Goal: Information Seeking & Learning: Learn about a topic

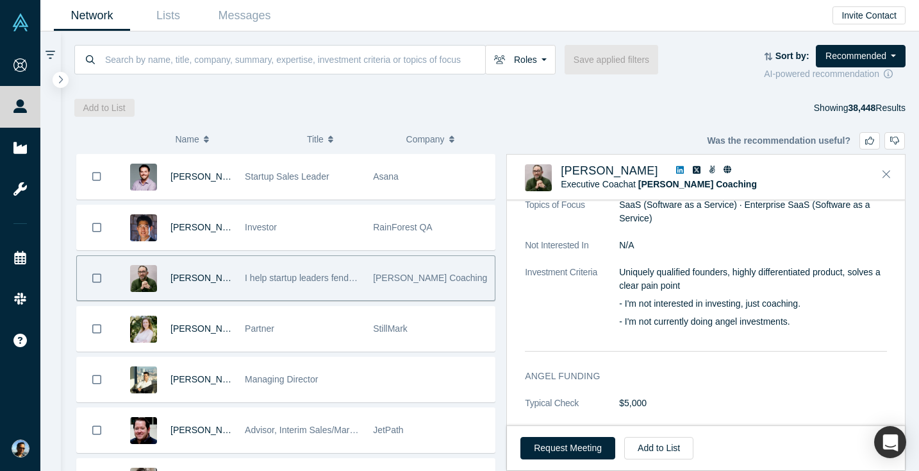
scroll to position [855, 0]
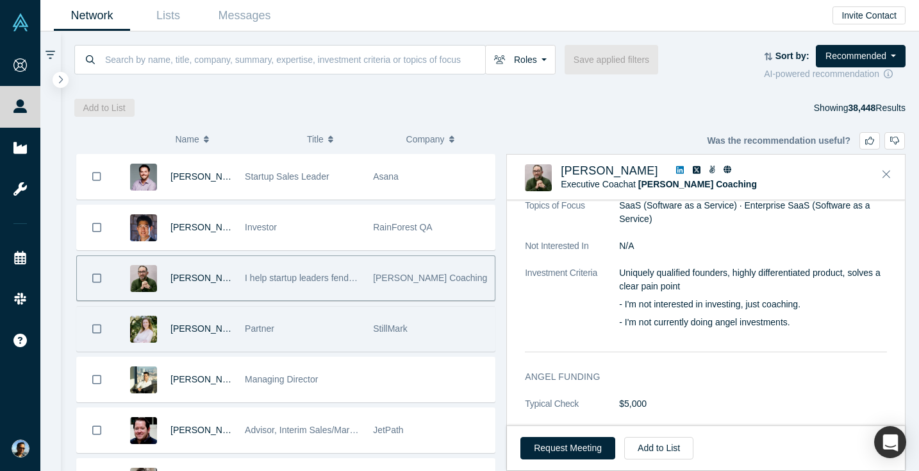
click at [263, 320] on div "Partner" at bounding box center [302, 328] width 115 height 44
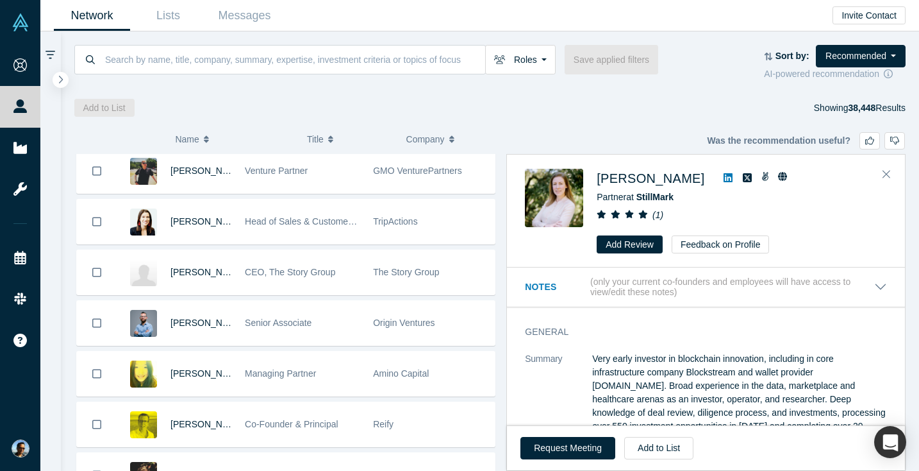
scroll to position [607, 0]
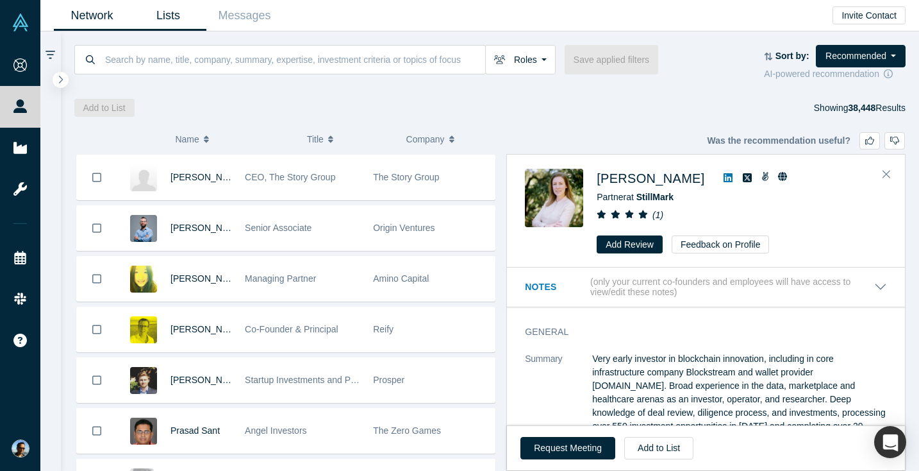
click at [180, 8] on link "Lists" at bounding box center [168, 16] width 76 height 30
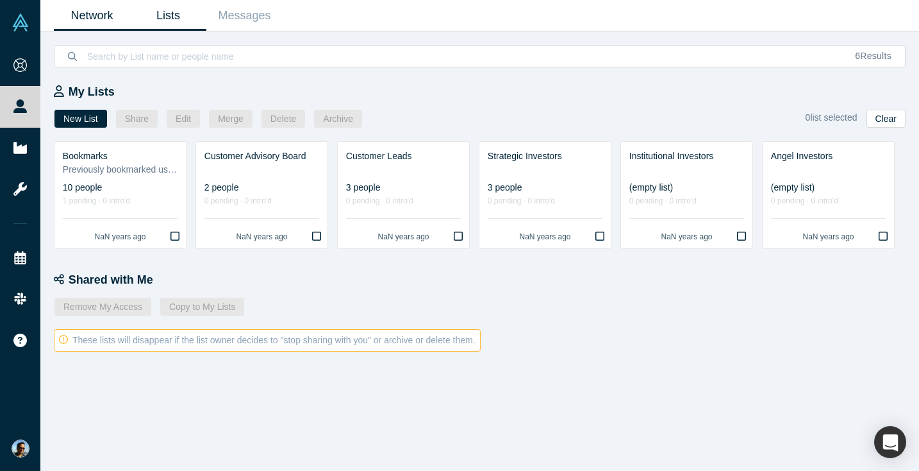
click at [116, 20] on link "Network" at bounding box center [92, 16] width 76 height 30
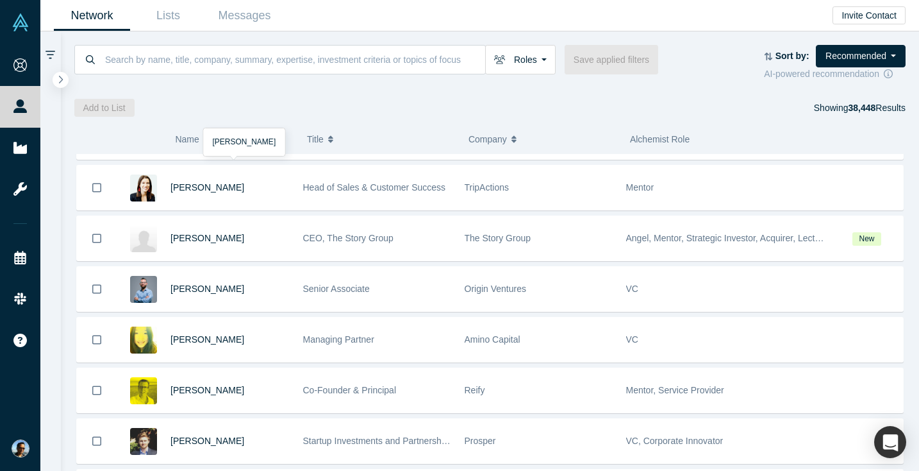
scroll to position [551, 0]
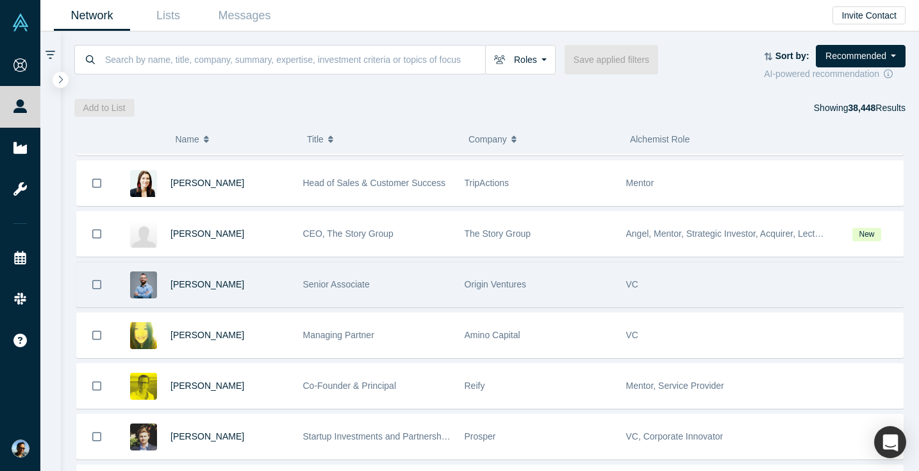
click at [224, 294] on div "[PERSON_NAME]" at bounding box center [230, 284] width 119 height 44
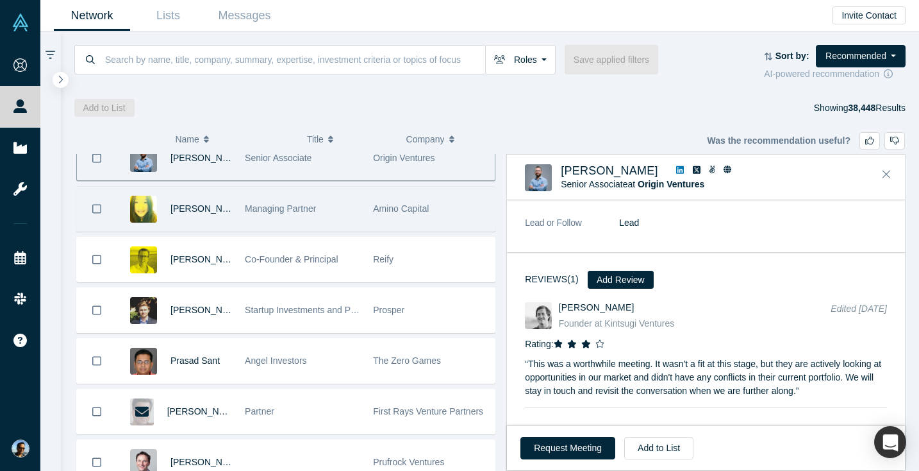
scroll to position [678, 0]
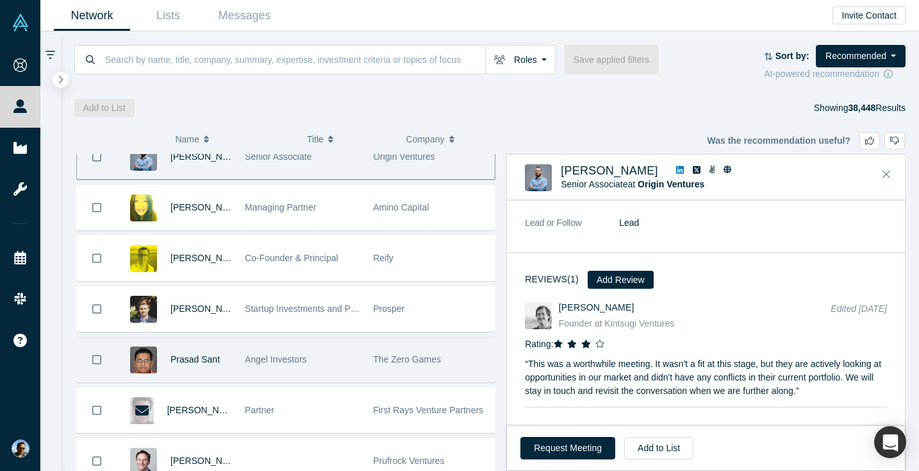
click at [289, 369] on div "Angel Investors" at bounding box center [302, 359] width 115 height 44
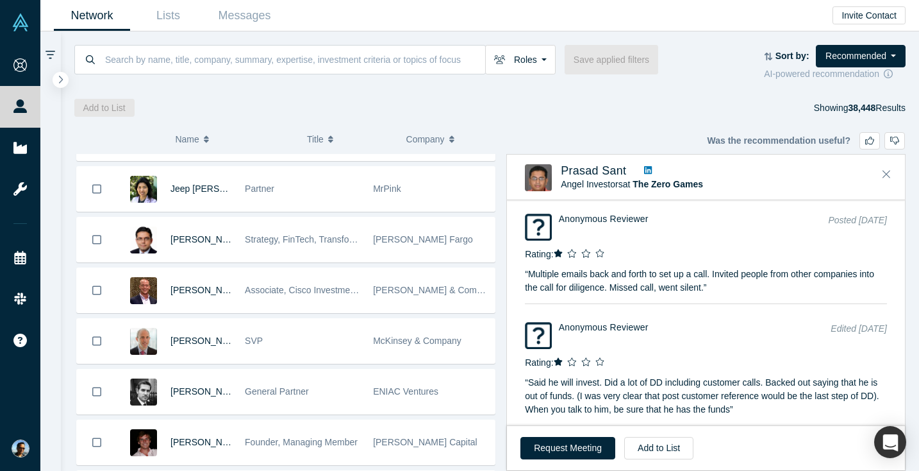
scroll to position [1002, 0]
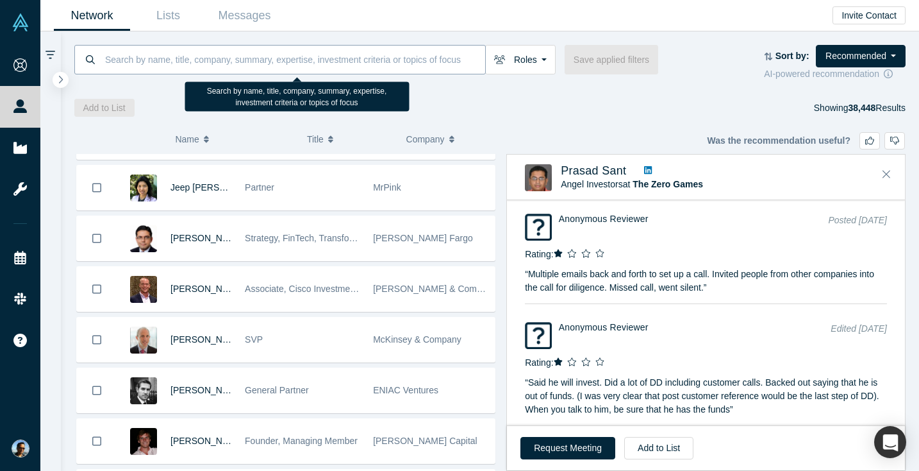
click at [296, 60] on input at bounding box center [294, 59] width 381 height 30
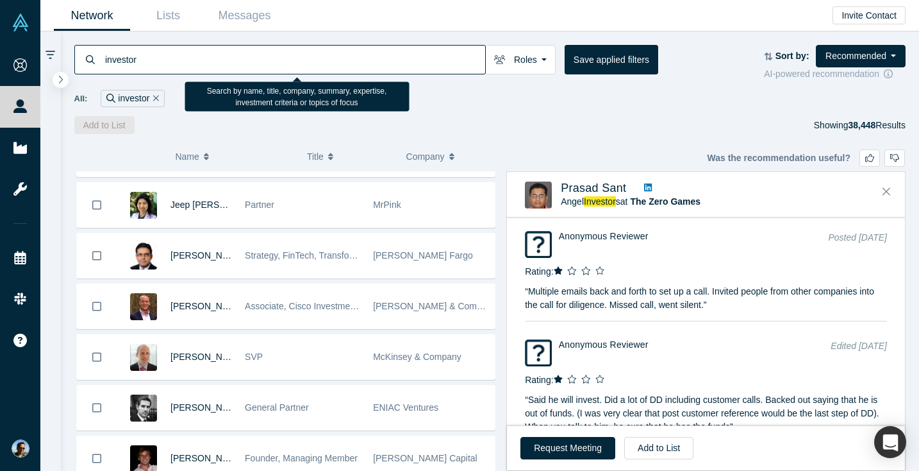
type input "investor"
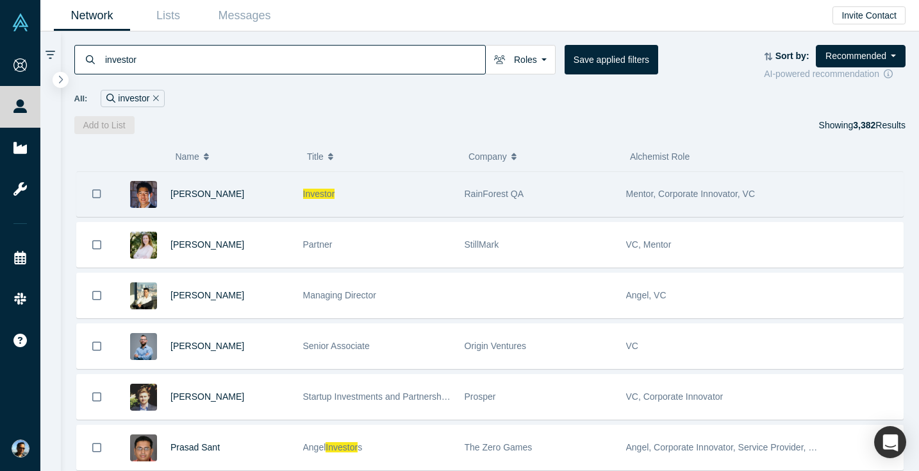
click at [321, 196] on span "Investor" at bounding box center [319, 193] width 32 height 10
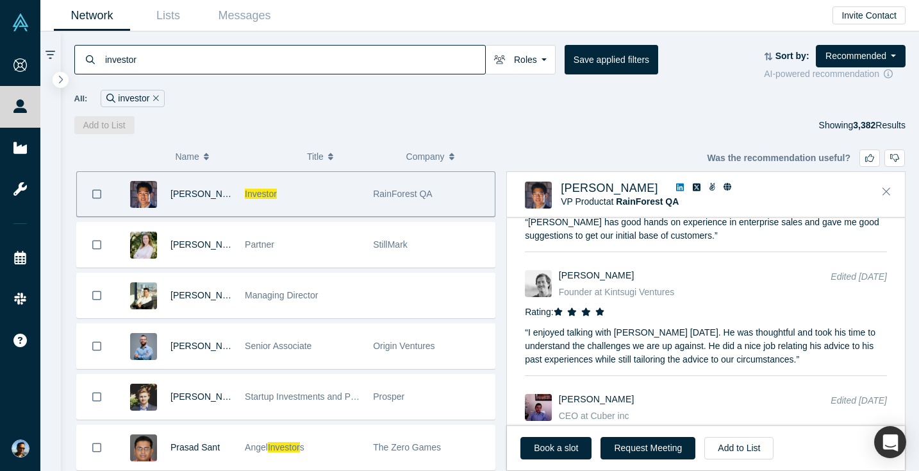
scroll to position [1824, 0]
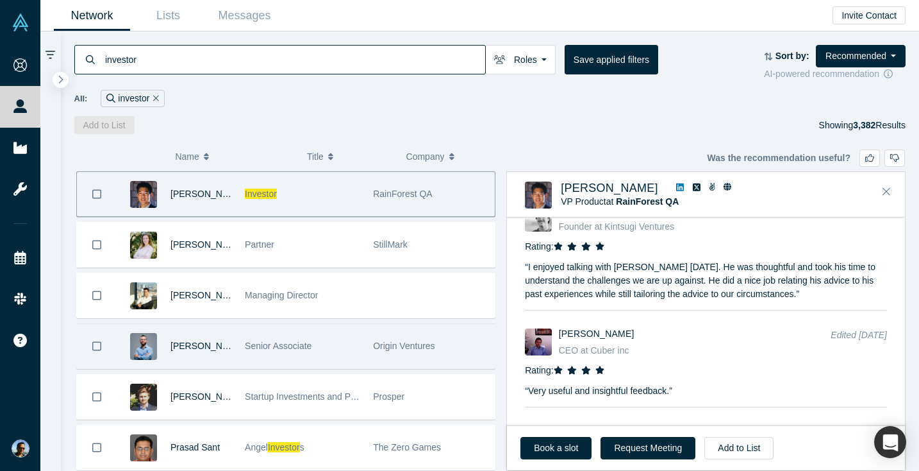
click at [334, 342] on div "Senior Associate" at bounding box center [302, 346] width 115 height 44
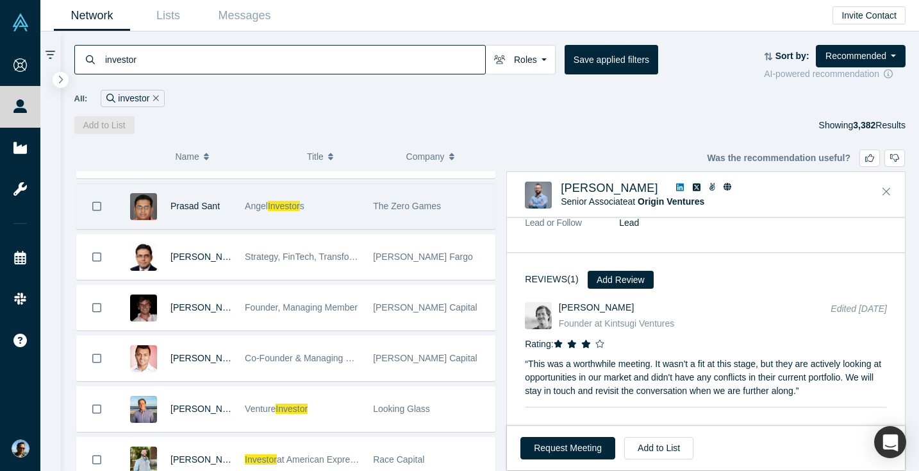
scroll to position [257, 0]
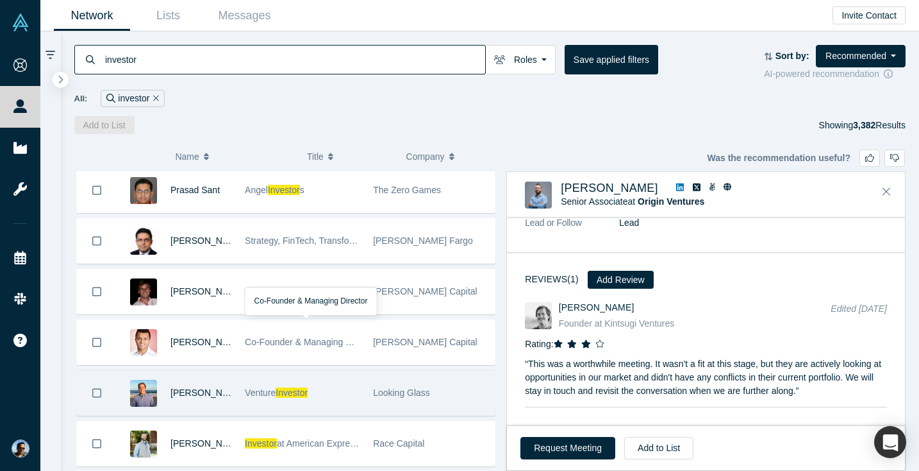
click at [263, 401] on div "Venture Investor" at bounding box center [302, 393] width 115 height 44
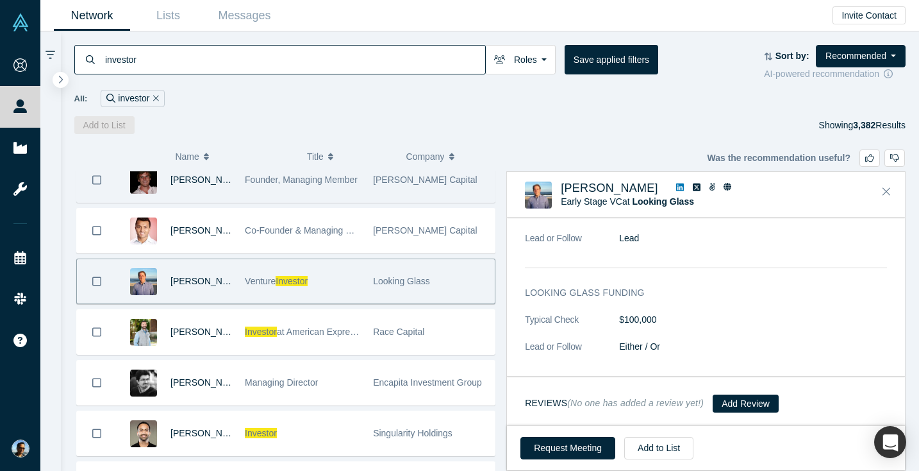
scroll to position [369, 0]
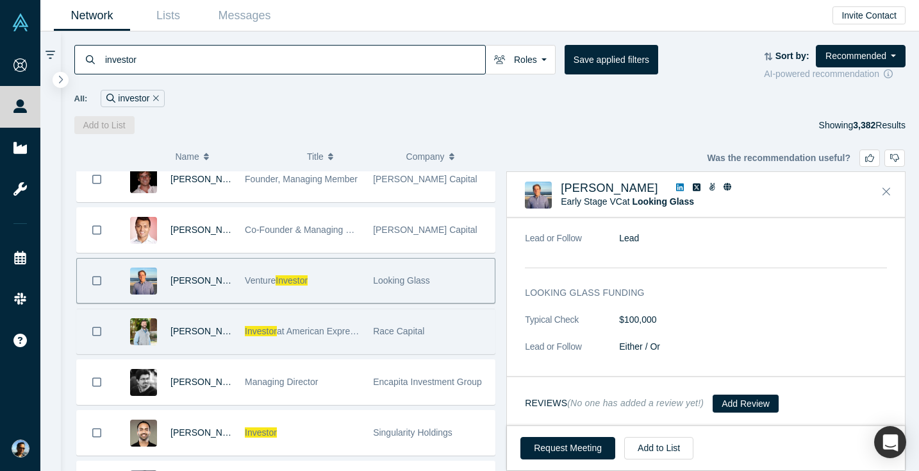
click at [291, 335] on span "at American Express Ventures" at bounding box center [337, 331] width 121 height 10
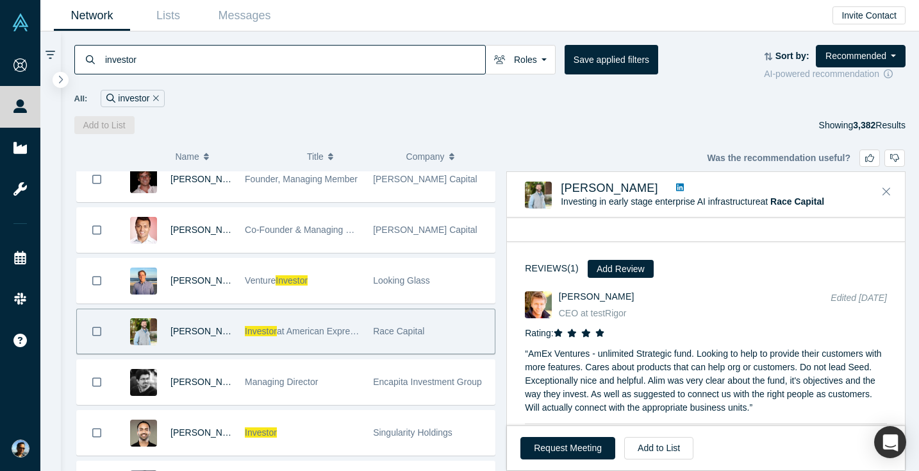
scroll to position [1720, 0]
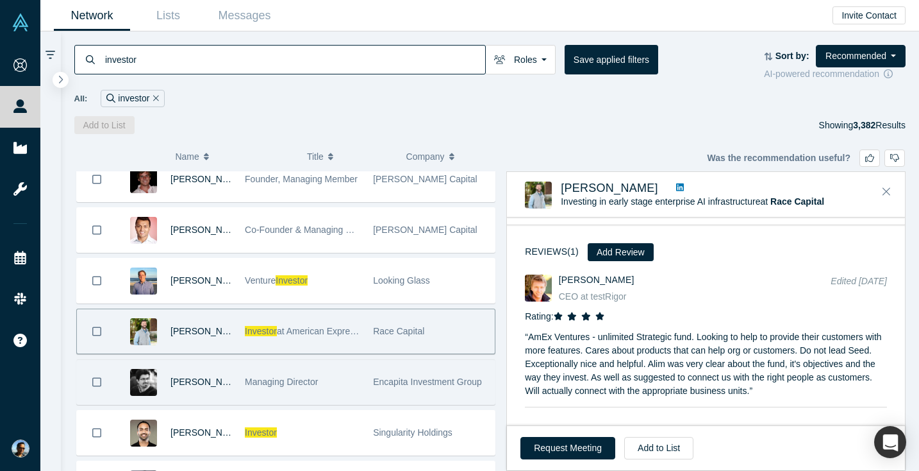
click at [336, 393] on div "Managing Director" at bounding box center [302, 382] width 115 height 44
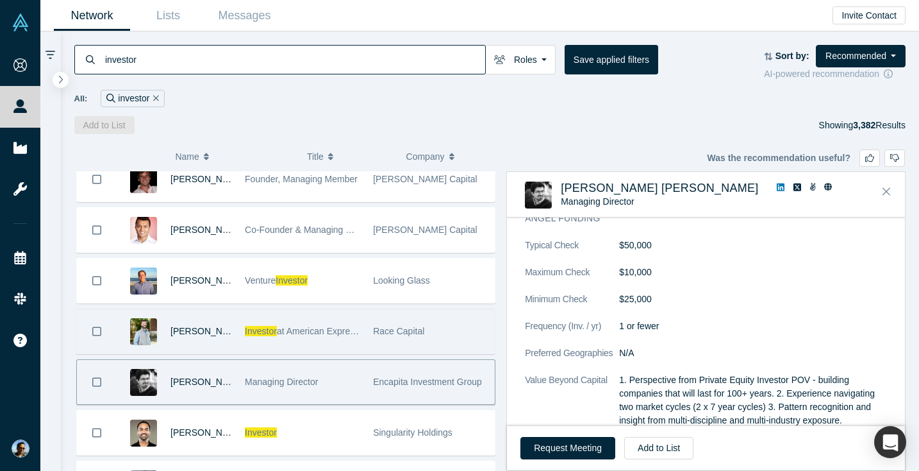
scroll to position [556, 0]
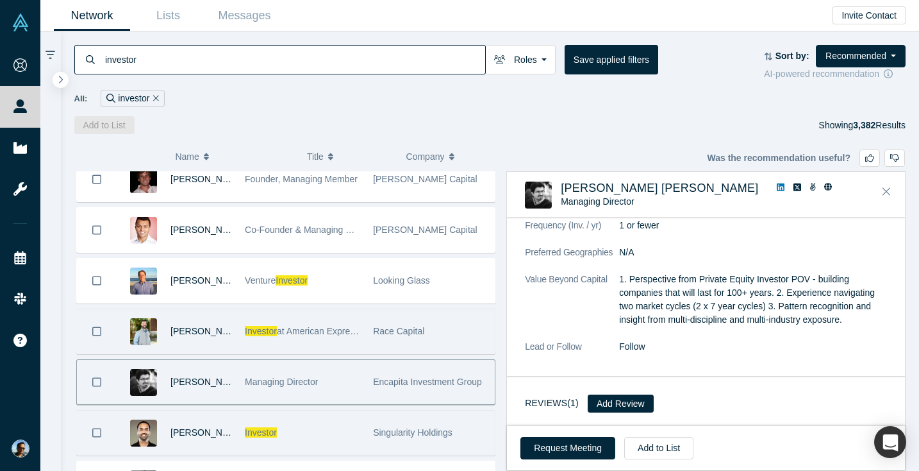
click at [341, 433] on div "Investor" at bounding box center [302, 432] width 115 height 44
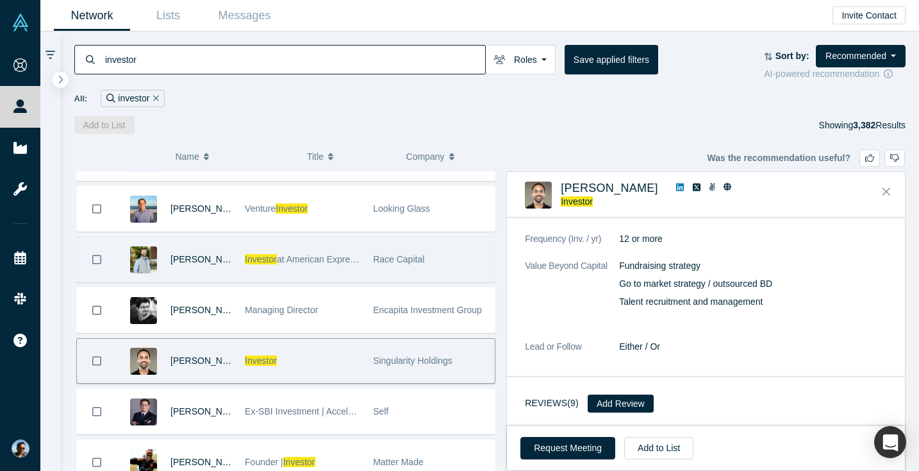
scroll to position [488, 0]
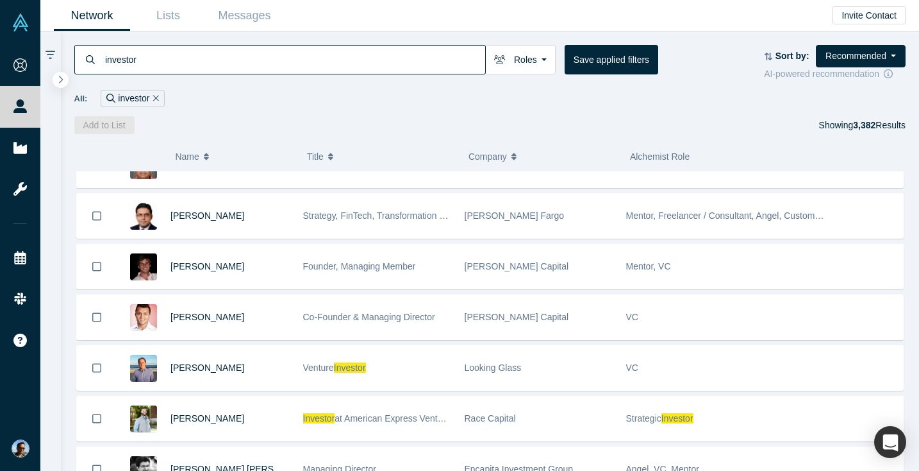
scroll to position [286, 0]
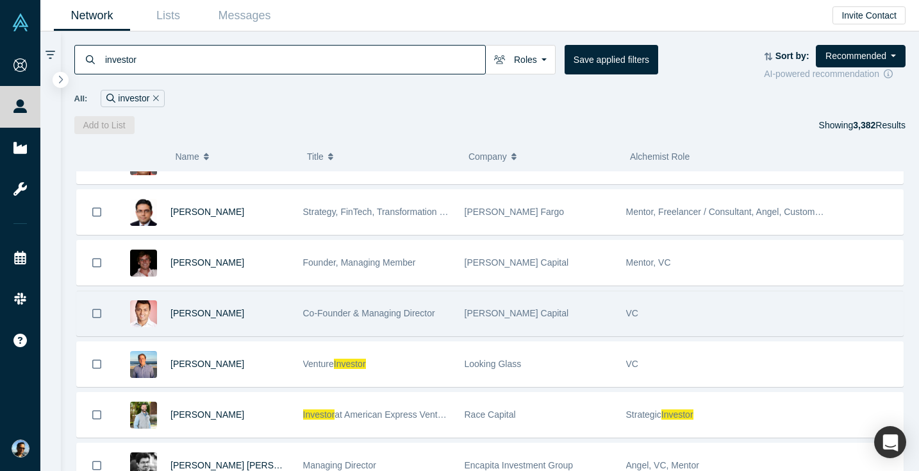
click at [563, 306] on div "[PERSON_NAME] Capital" at bounding box center [539, 313] width 148 height 44
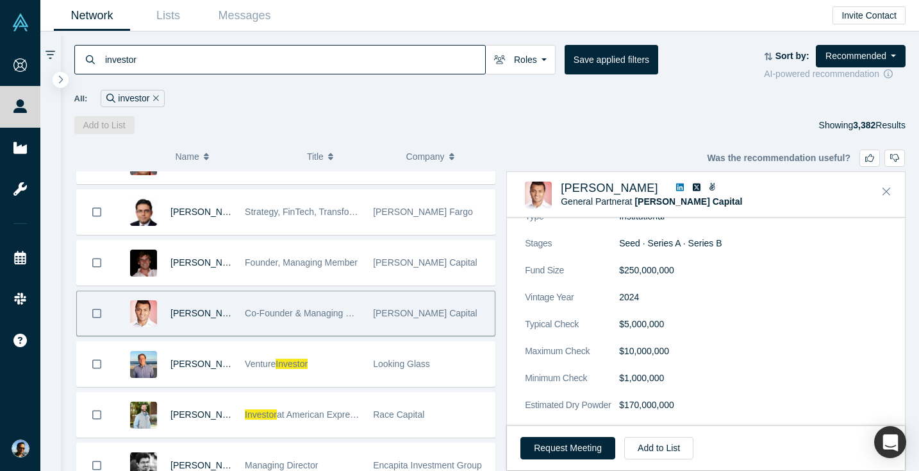
scroll to position [1317, 0]
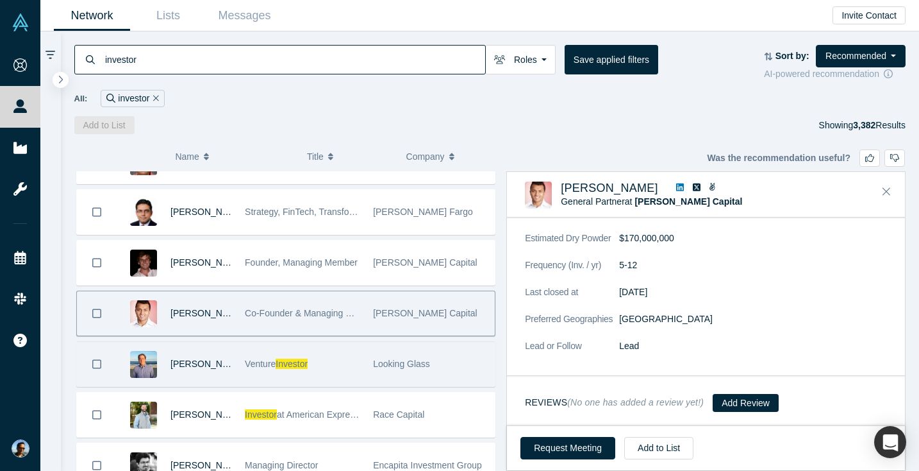
click at [445, 364] on div "Looking Glass" at bounding box center [430, 364] width 115 height 44
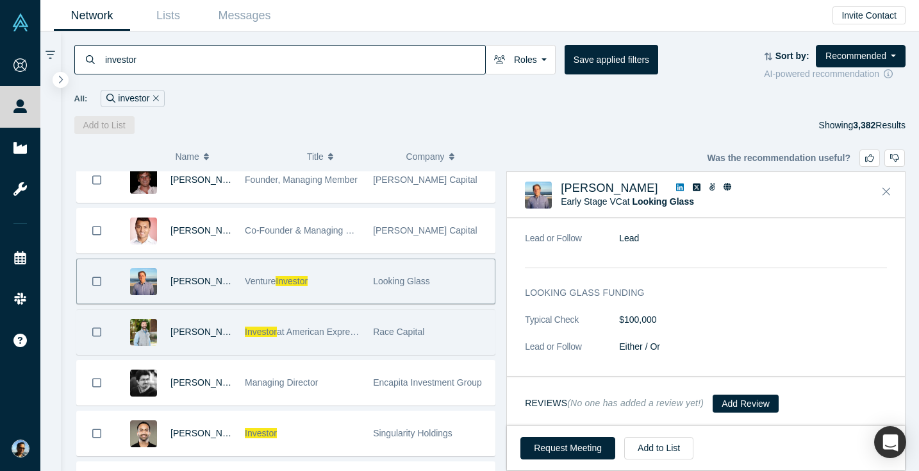
scroll to position [379, 0]
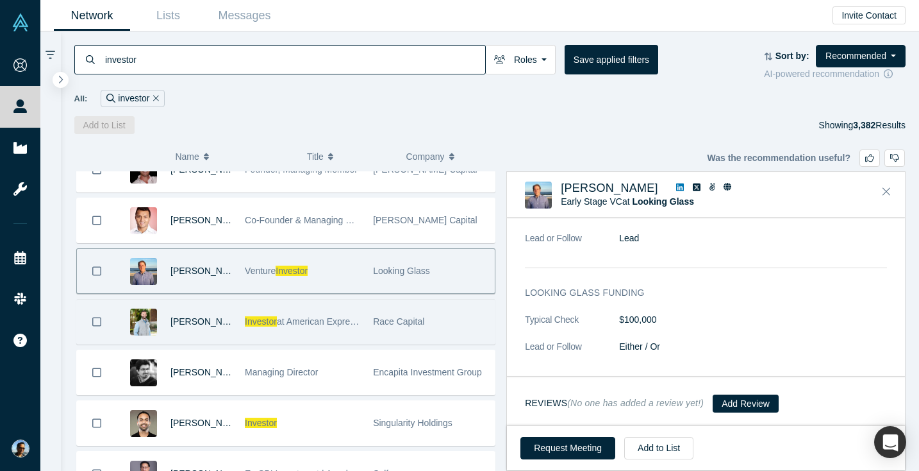
click at [445, 403] on div "Singularity Holdings" at bounding box center [430, 423] width 115 height 44
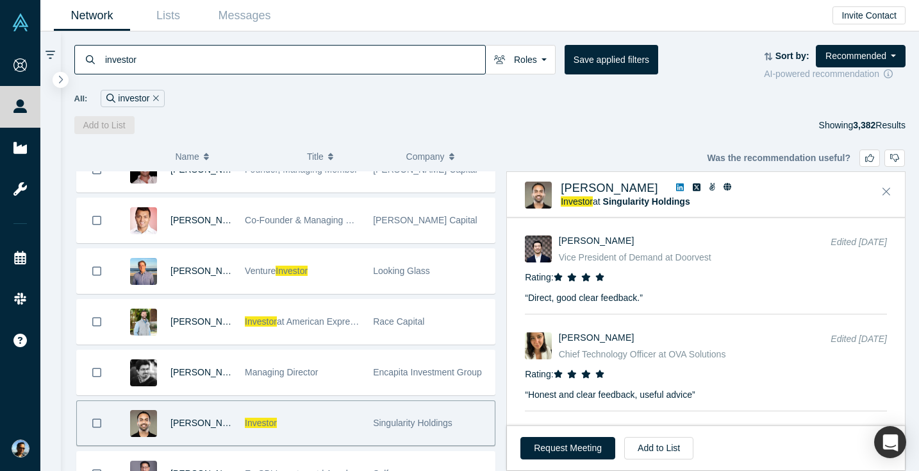
scroll to position [2403, 0]
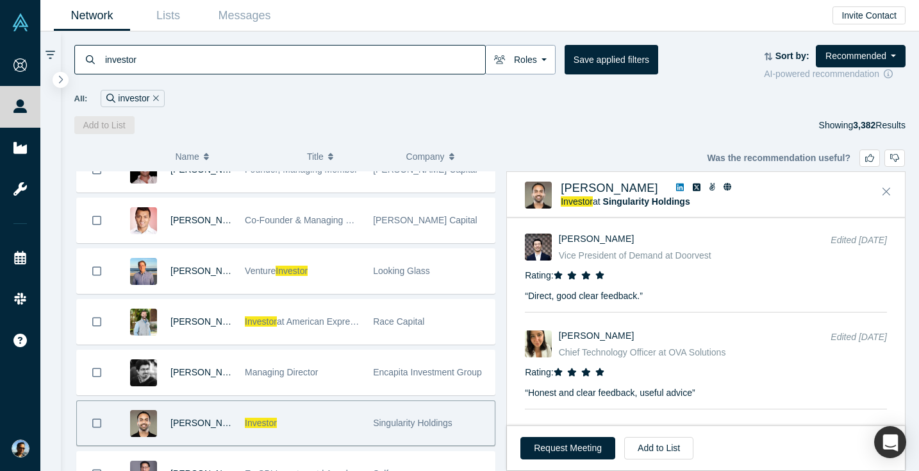
click at [545, 55] on button "Roles" at bounding box center [520, 59] width 71 height 29
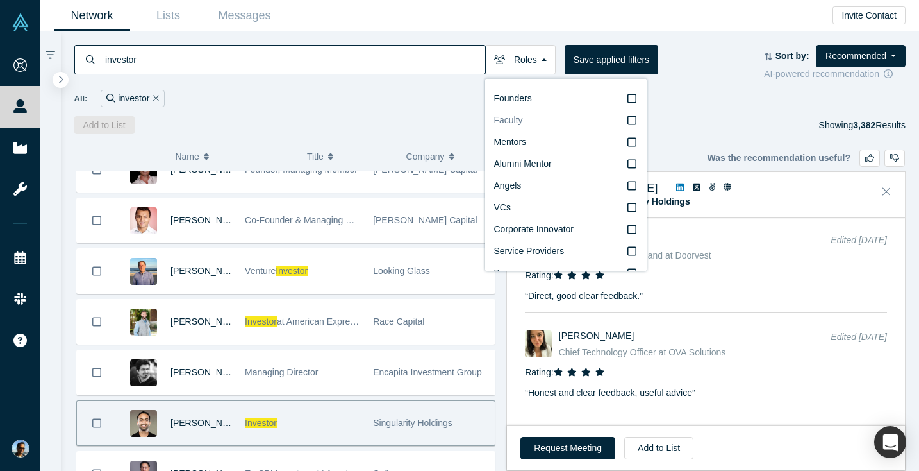
scroll to position [22, 0]
click at [541, 183] on label "VCs" at bounding box center [566, 186] width 144 height 22
click at [0, 0] on input "VCs" at bounding box center [0, 0] width 0 height 0
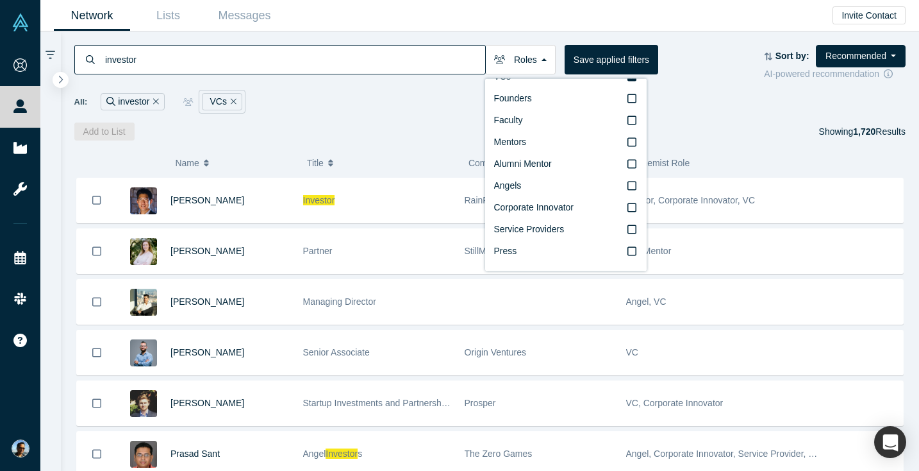
click at [419, 53] on input "investor" at bounding box center [294, 59] width 381 height 30
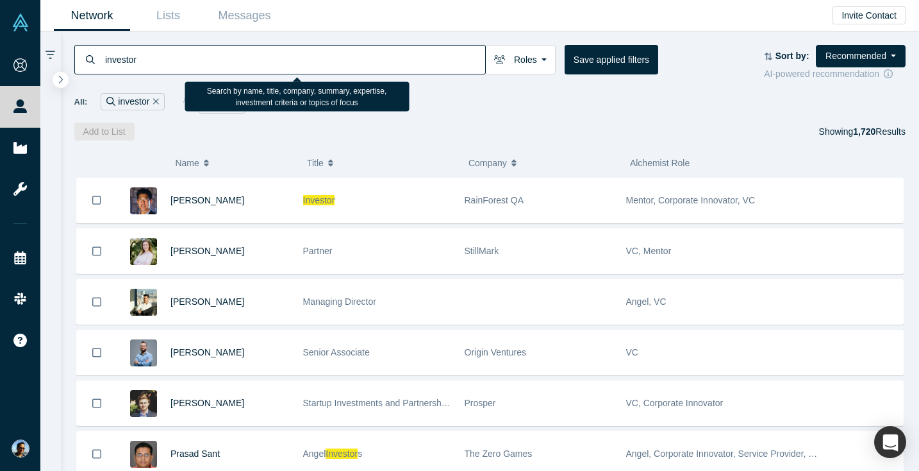
click at [419, 53] on input "investor" at bounding box center [294, 59] width 381 height 30
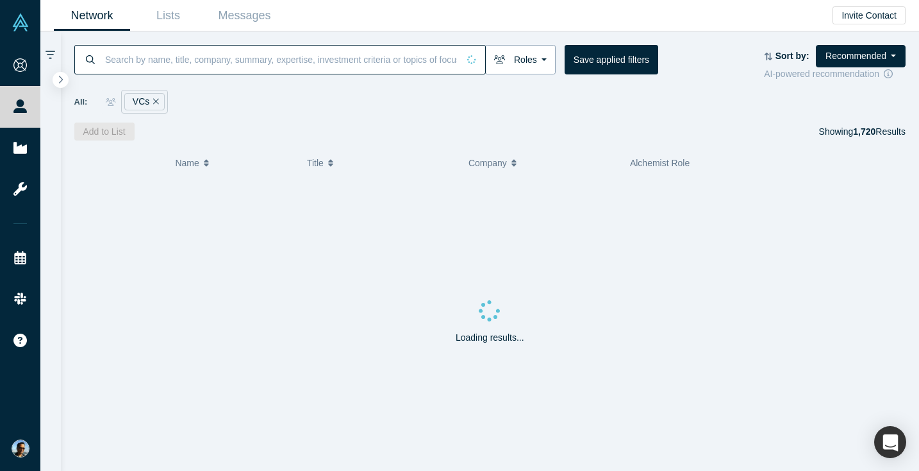
click at [540, 63] on button "Roles" at bounding box center [520, 59] width 71 height 29
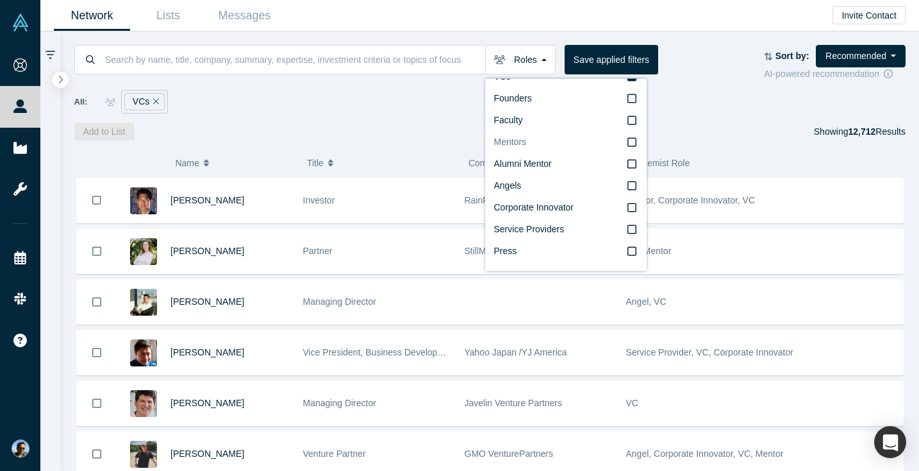
scroll to position [21, 0]
click at [356, 106] on div "All: VCs" at bounding box center [490, 102] width 832 height 24
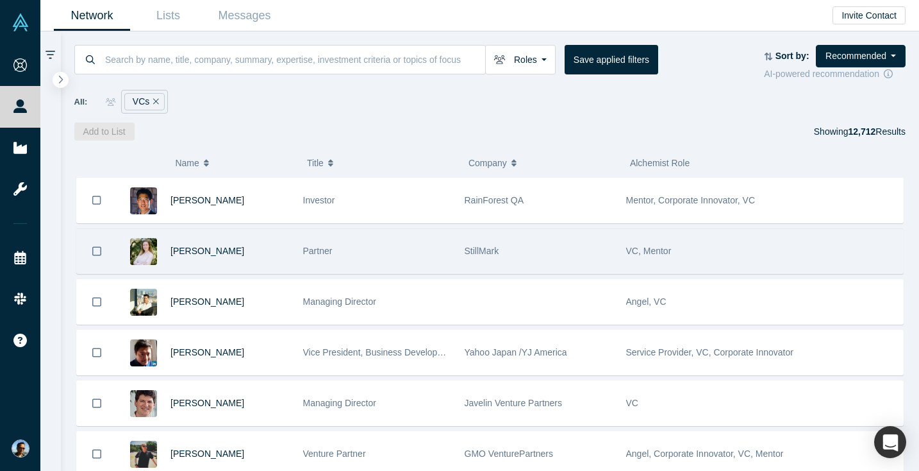
click at [449, 251] on div "Partner" at bounding box center [377, 251] width 148 height 44
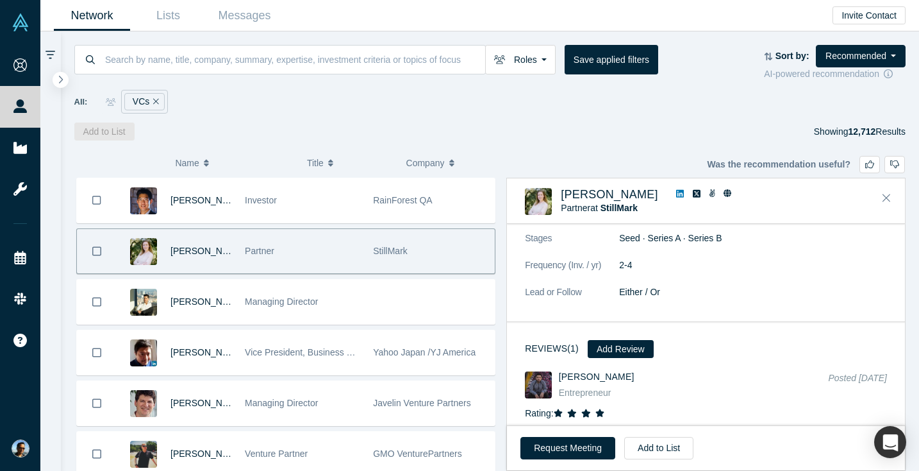
scroll to position [1644, 0]
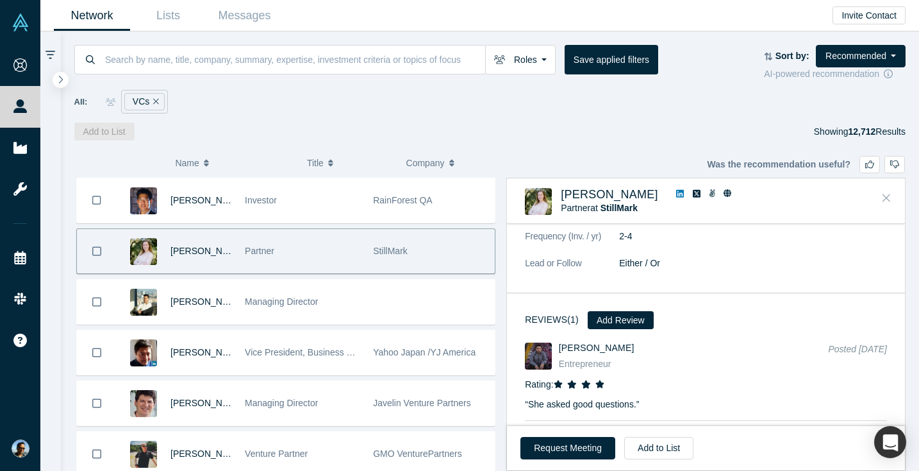
click at [885, 197] on icon "Close" at bounding box center [887, 198] width 8 height 8
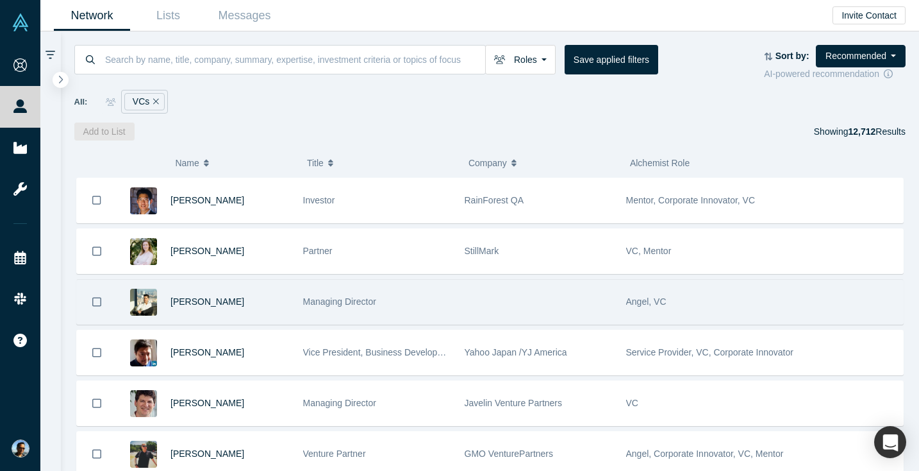
click at [572, 294] on div at bounding box center [539, 301] width 162 height 44
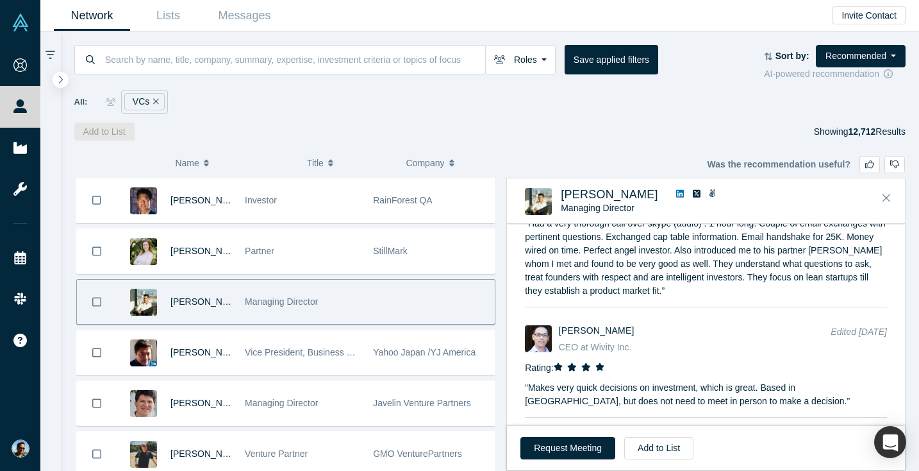
scroll to position [999, 0]
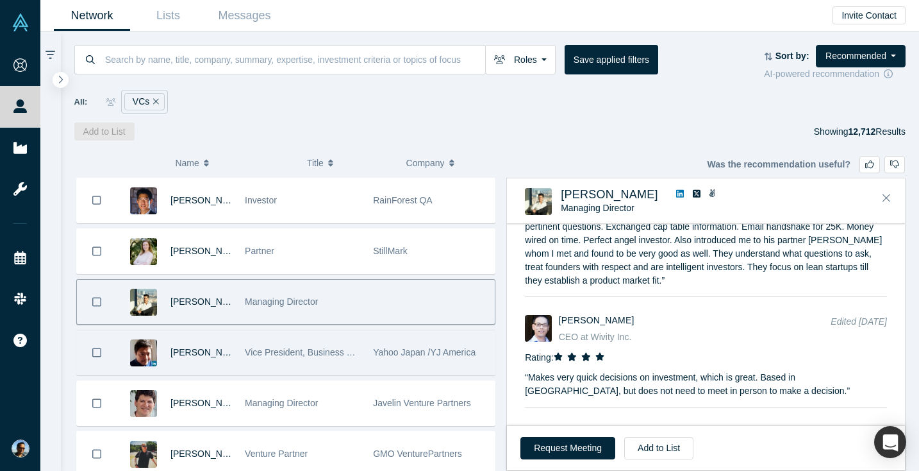
click at [379, 344] on div "Yahoo Japan /YJ America" at bounding box center [430, 352] width 115 height 44
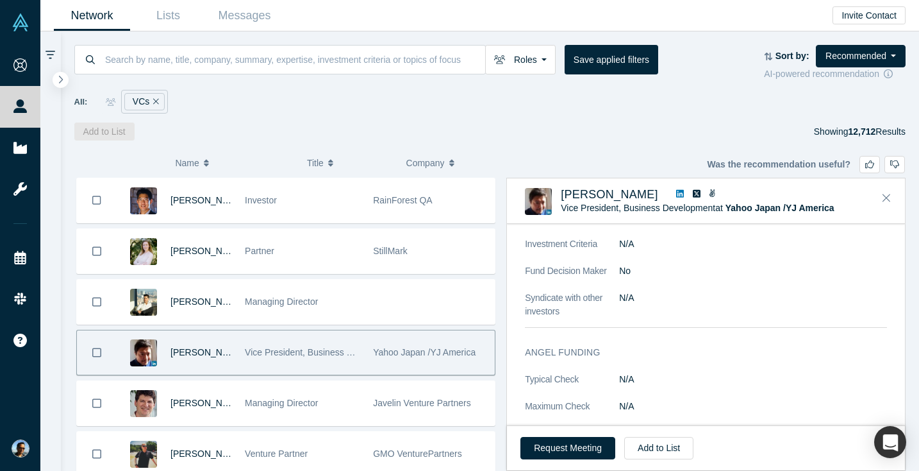
scroll to position [1027, 0]
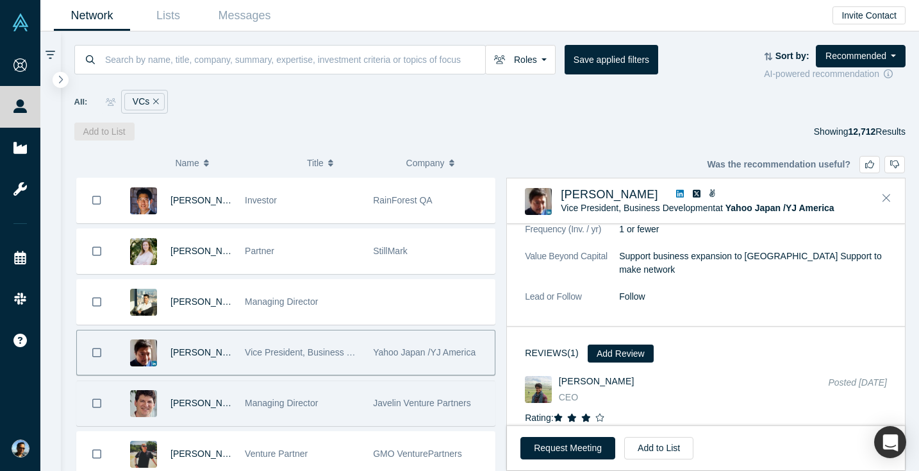
click at [265, 419] on div "Managing Director" at bounding box center [302, 403] width 115 height 44
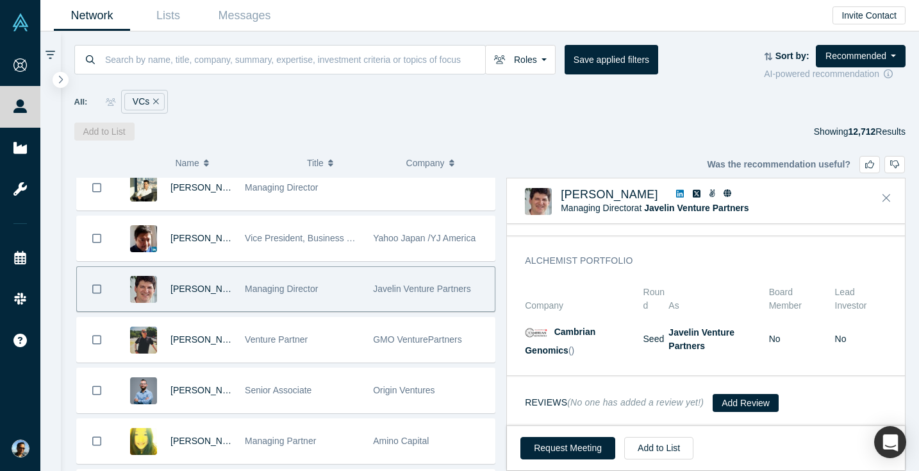
scroll to position [113, 0]
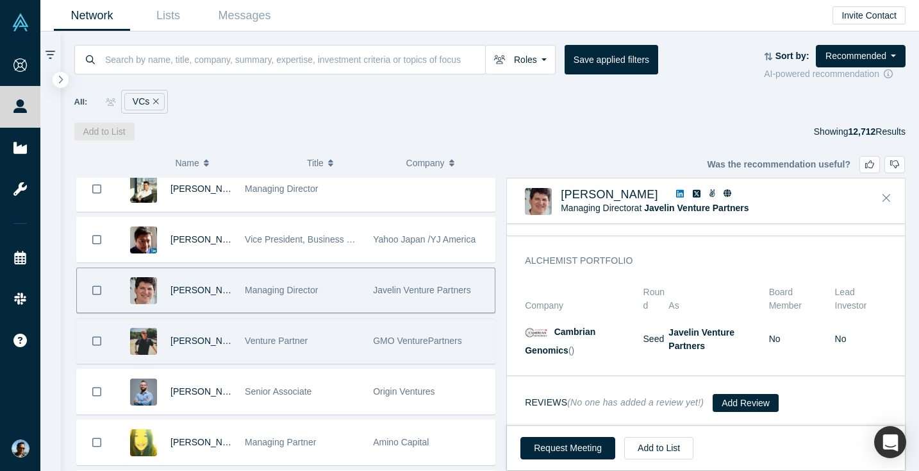
click at [388, 347] on div "GMO VenturePartners" at bounding box center [430, 341] width 115 height 44
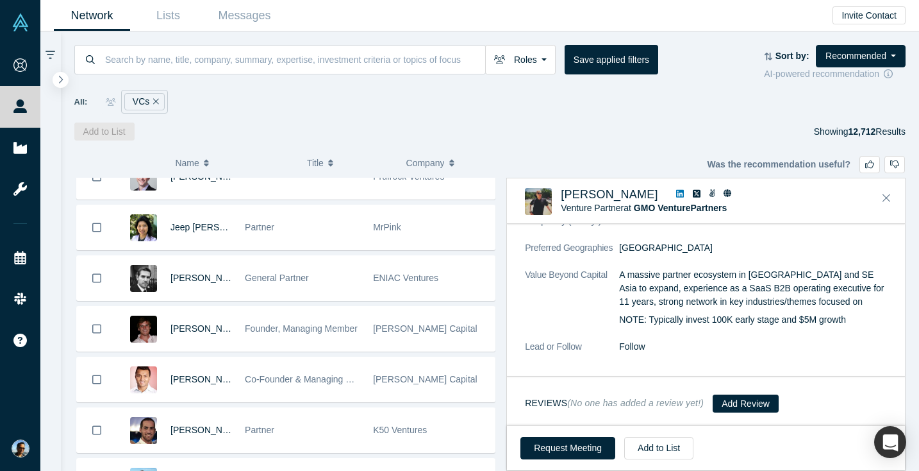
scroll to position [583, 0]
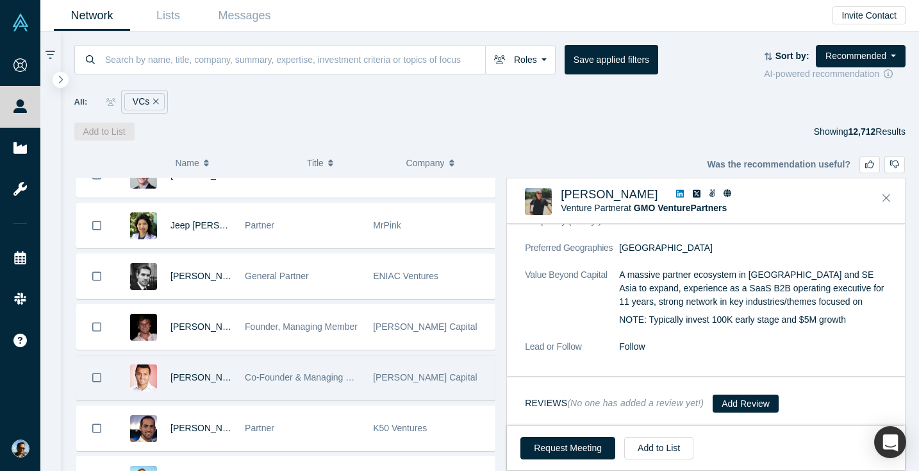
click at [357, 380] on span "Co-Founder & Managing Director" at bounding box center [311, 377] width 132 height 10
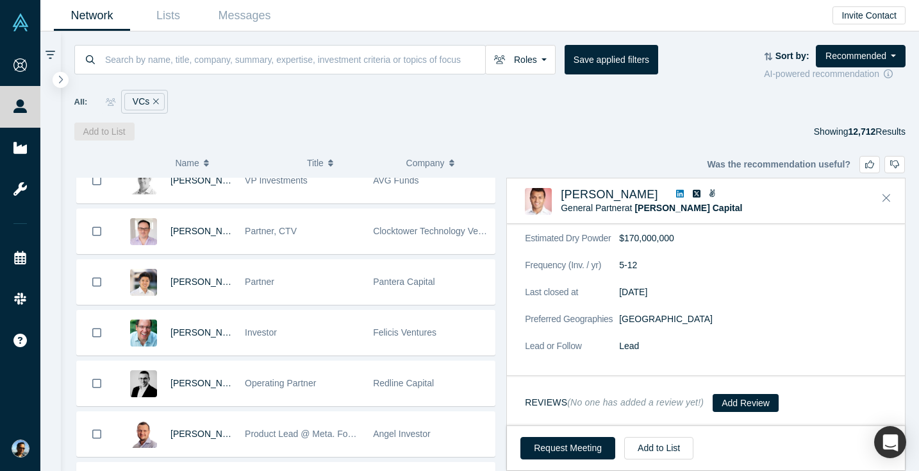
scroll to position [1646, 0]
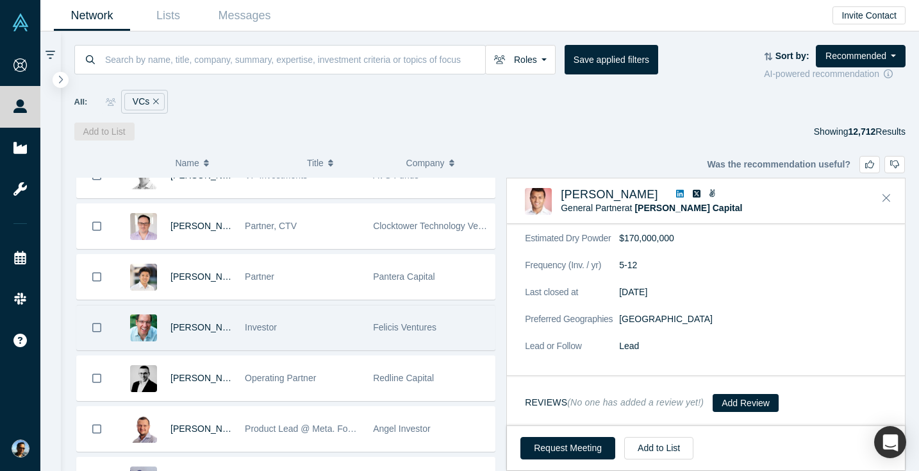
click at [353, 331] on div "Investor" at bounding box center [302, 327] width 115 height 44
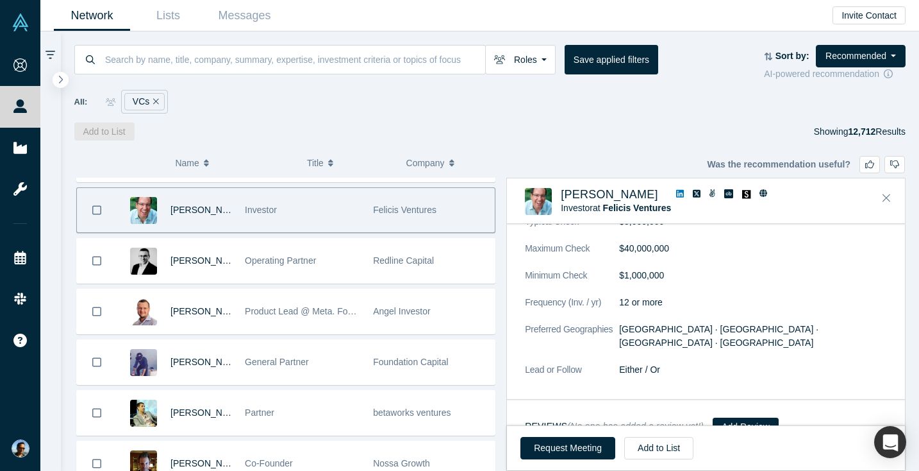
scroll to position [1765, 0]
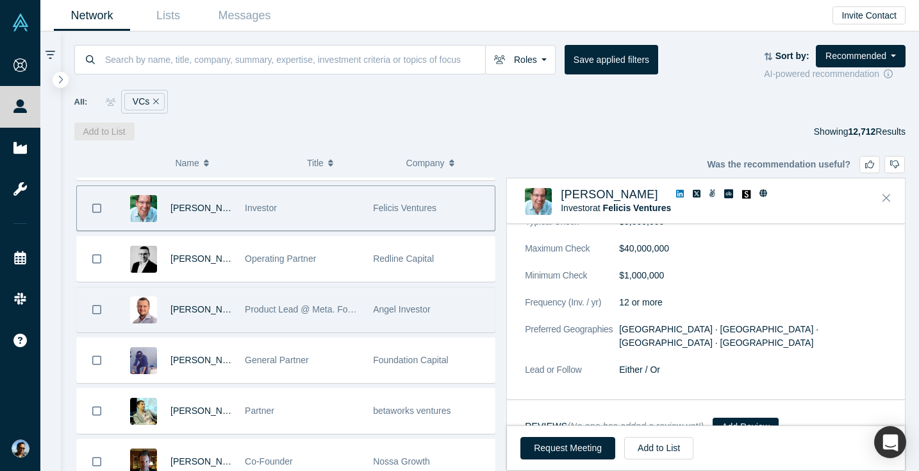
click at [348, 316] on div "Product Lead @ Meta. Founder @ Rapidus. PM @ [GEOGRAPHIC_DATA], [GEOGRAPHIC_DAT…" at bounding box center [302, 309] width 115 height 44
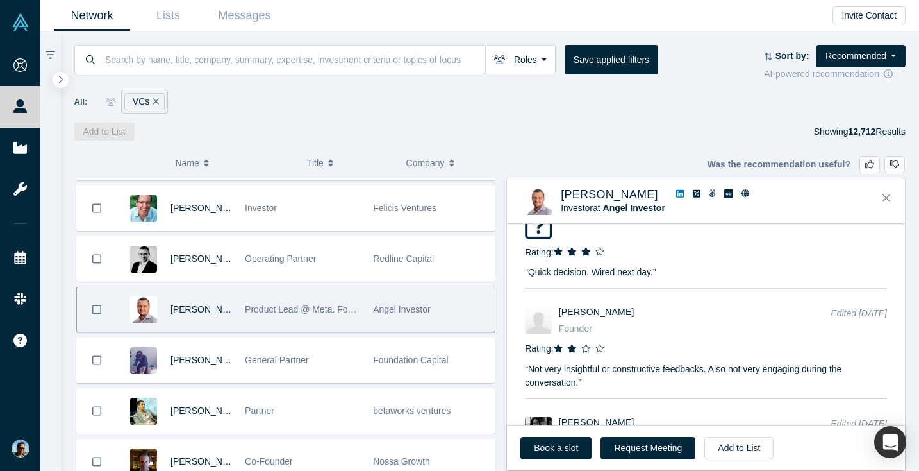
scroll to position [1740, 0]
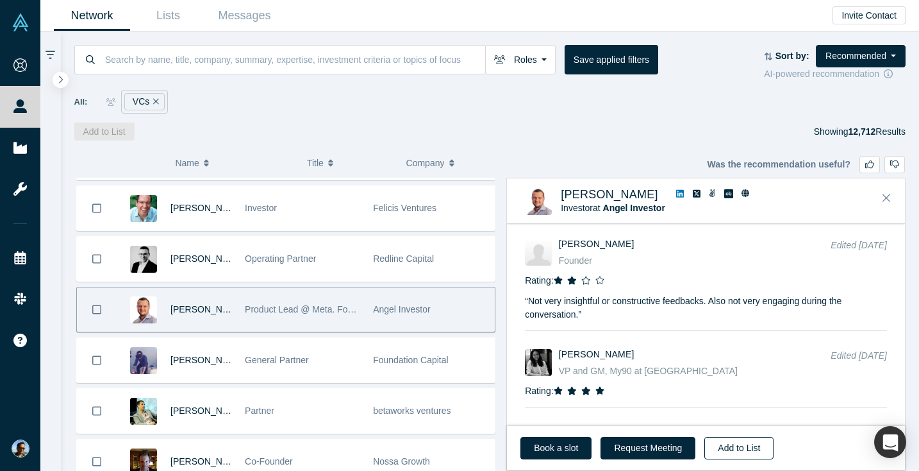
click at [715, 440] on button "Add to List" at bounding box center [738, 448] width 69 height 22
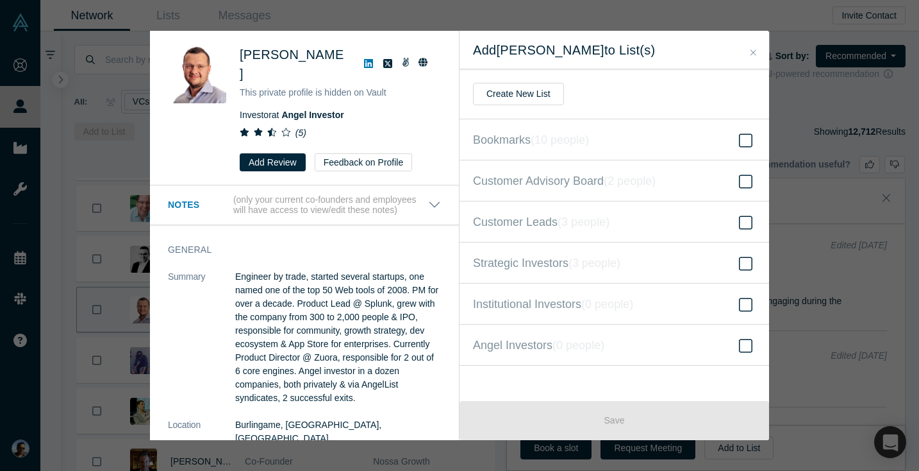
click at [749, 49] on button "Close" at bounding box center [753, 53] width 13 height 15
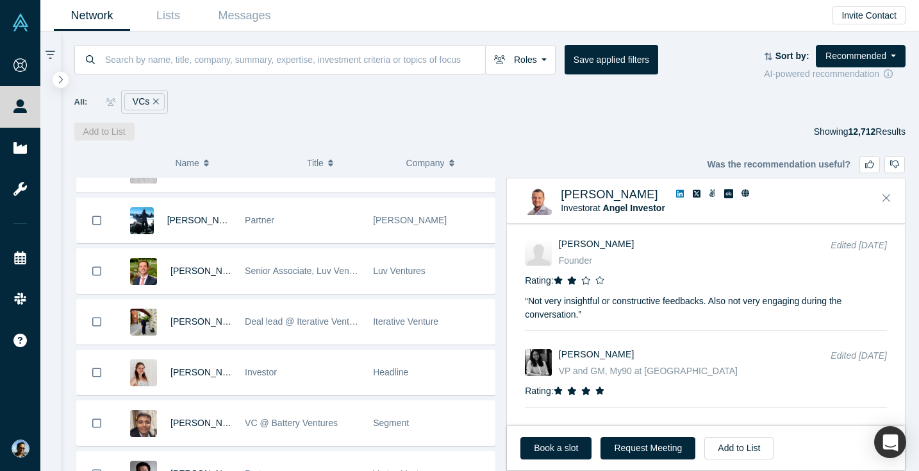
scroll to position [2261, 0]
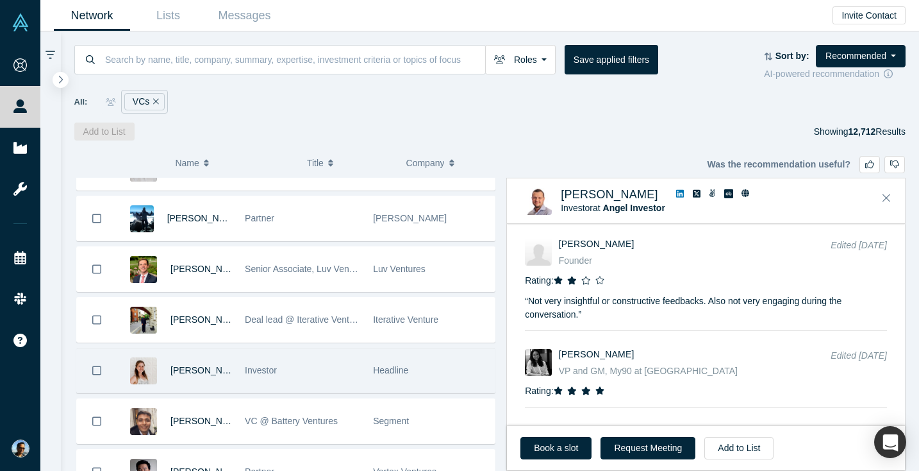
click at [367, 370] on div "Headline" at bounding box center [431, 370] width 128 height 44
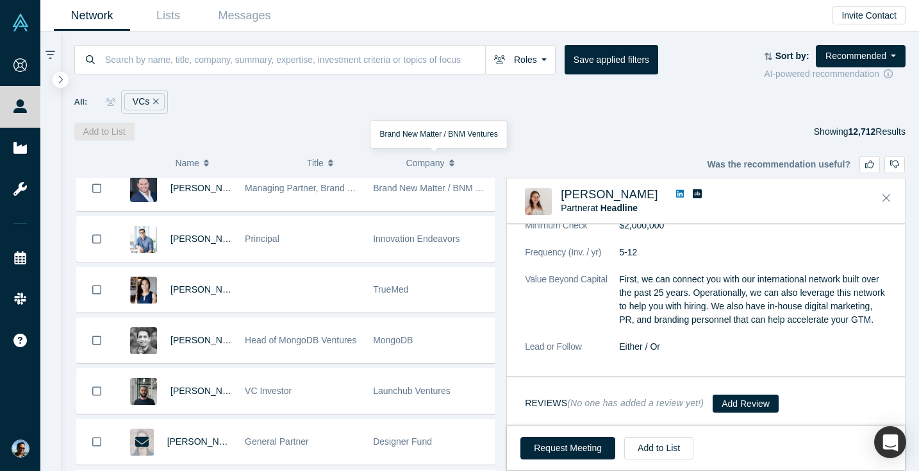
scroll to position [2863, 0]
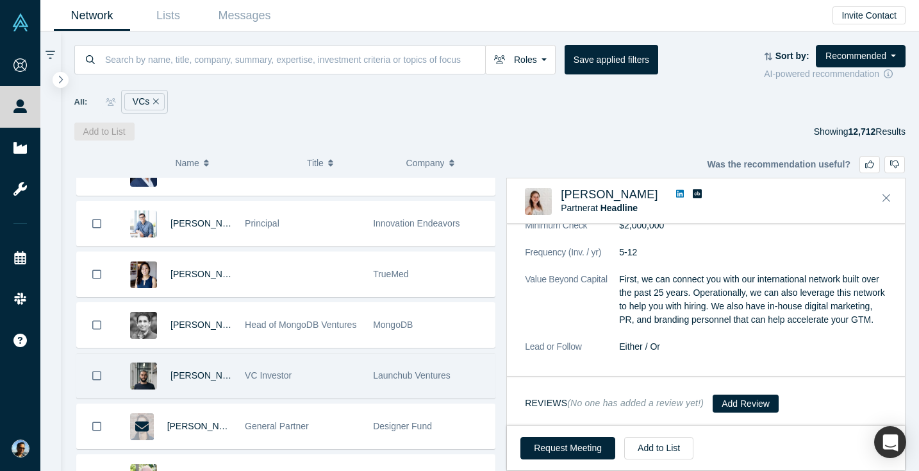
click at [390, 379] on span "Launchub Ventures" at bounding box center [412, 375] width 78 height 10
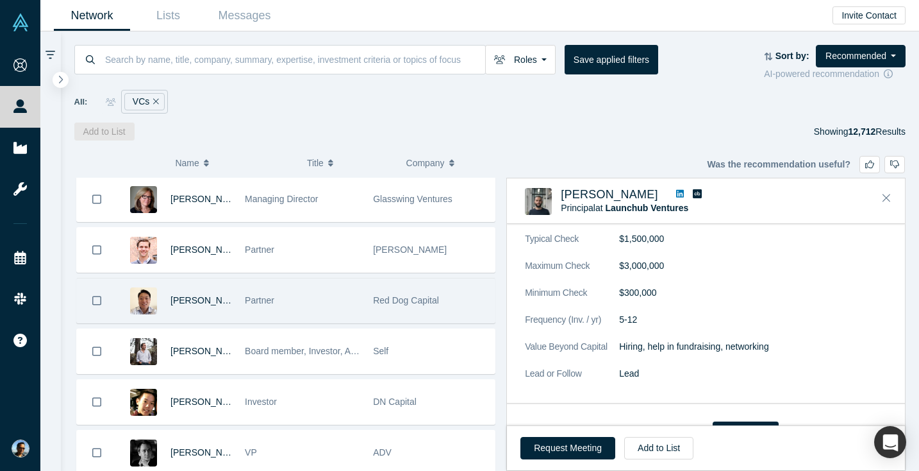
scroll to position [4095, 0]
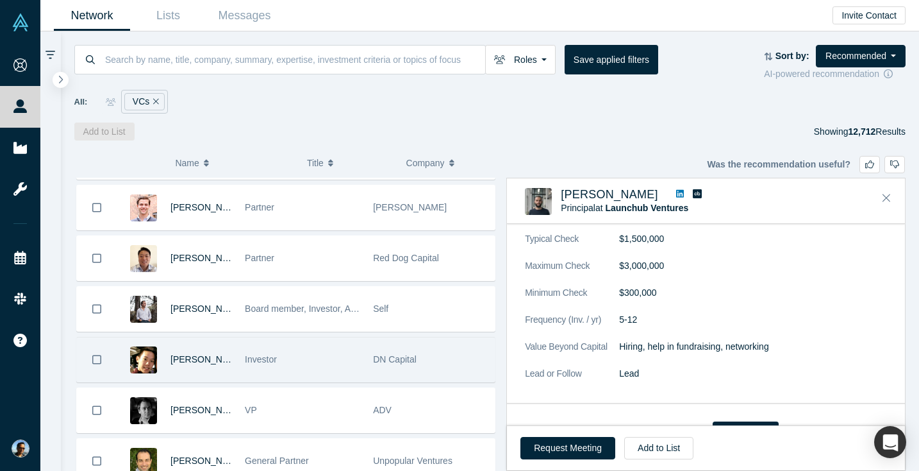
click at [438, 354] on div "DN Capital" at bounding box center [430, 359] width 115 height 44
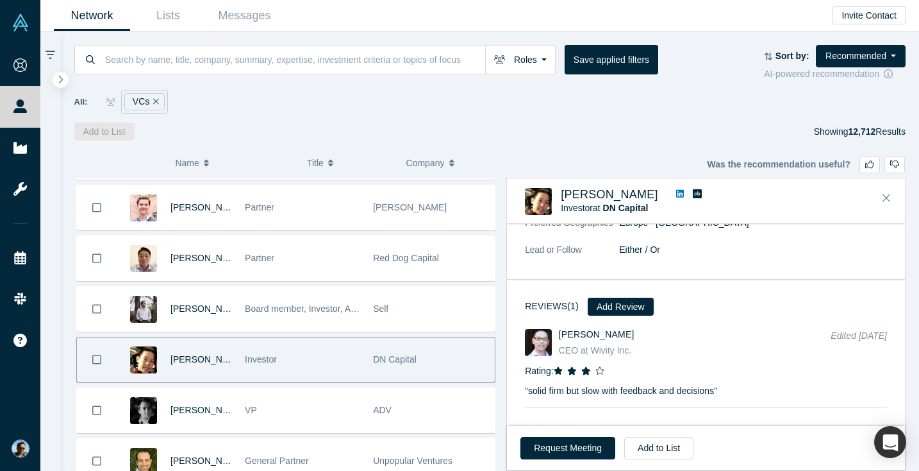
scroll to position [4179, 0]
